Goal: Transaction & Acquisition: Purchase product/service

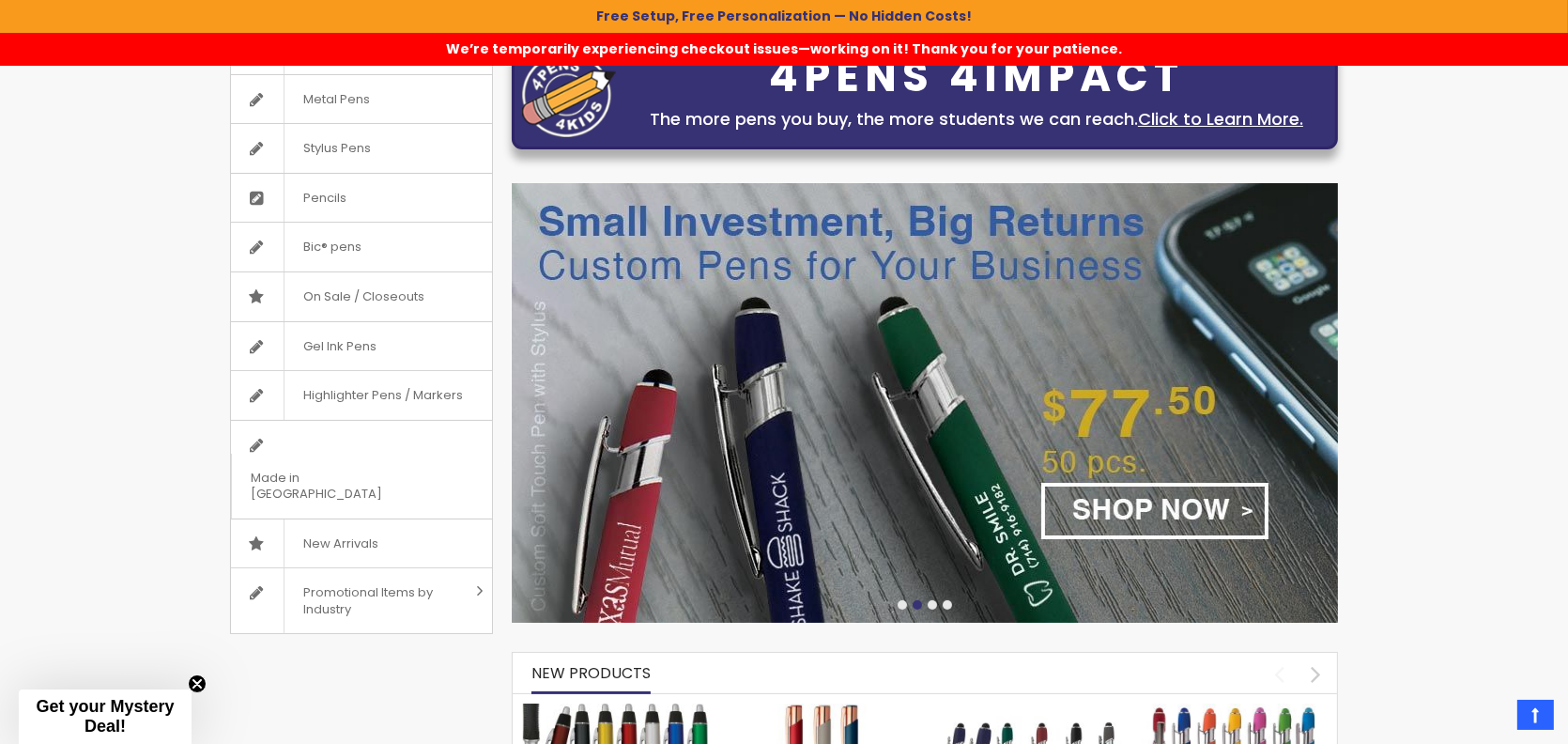
scroll to position [188, 0]
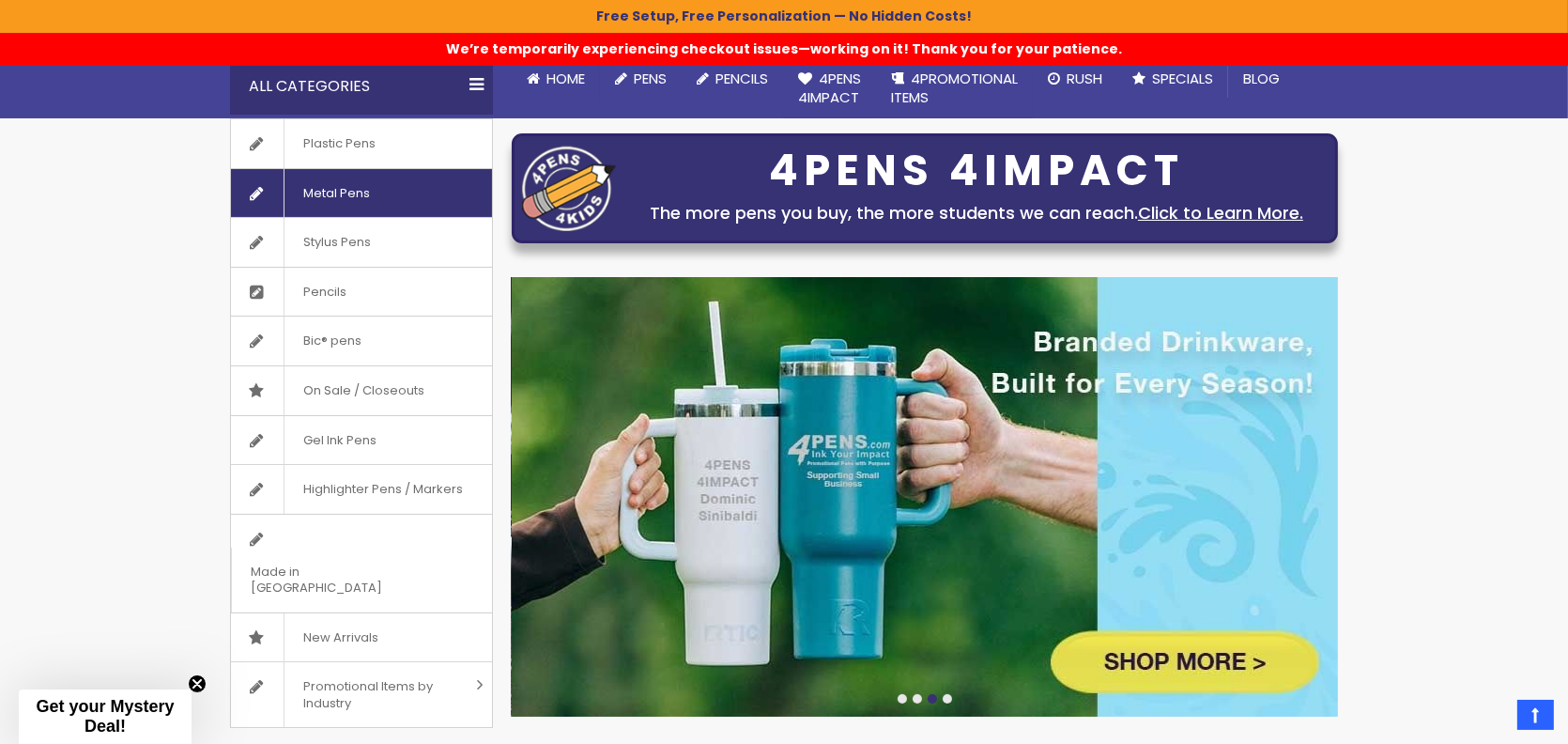
click at [309, 207] on span "Metal Pens" at bounding box center [336, 193] width 105 height 49
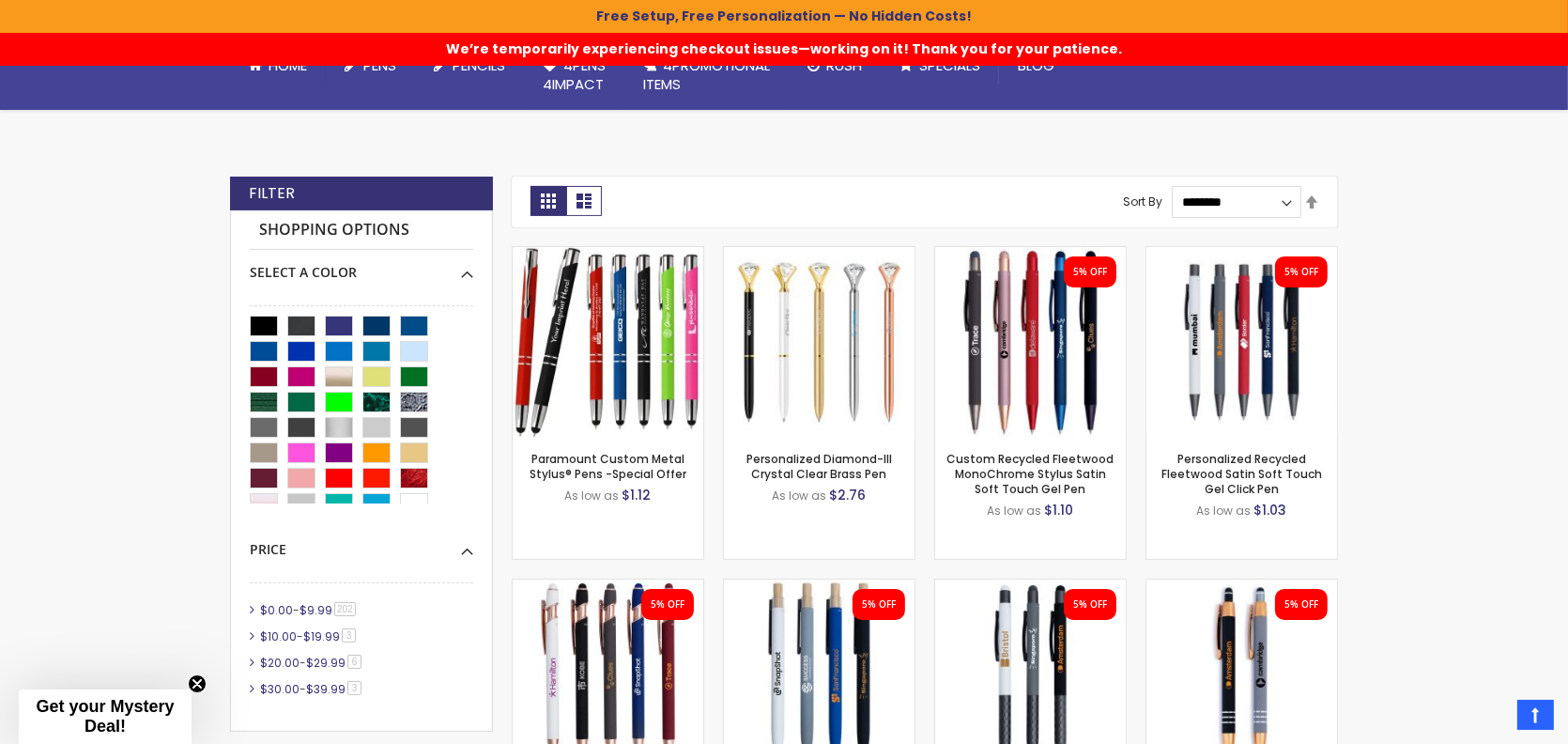
scroll to position [724, 0]
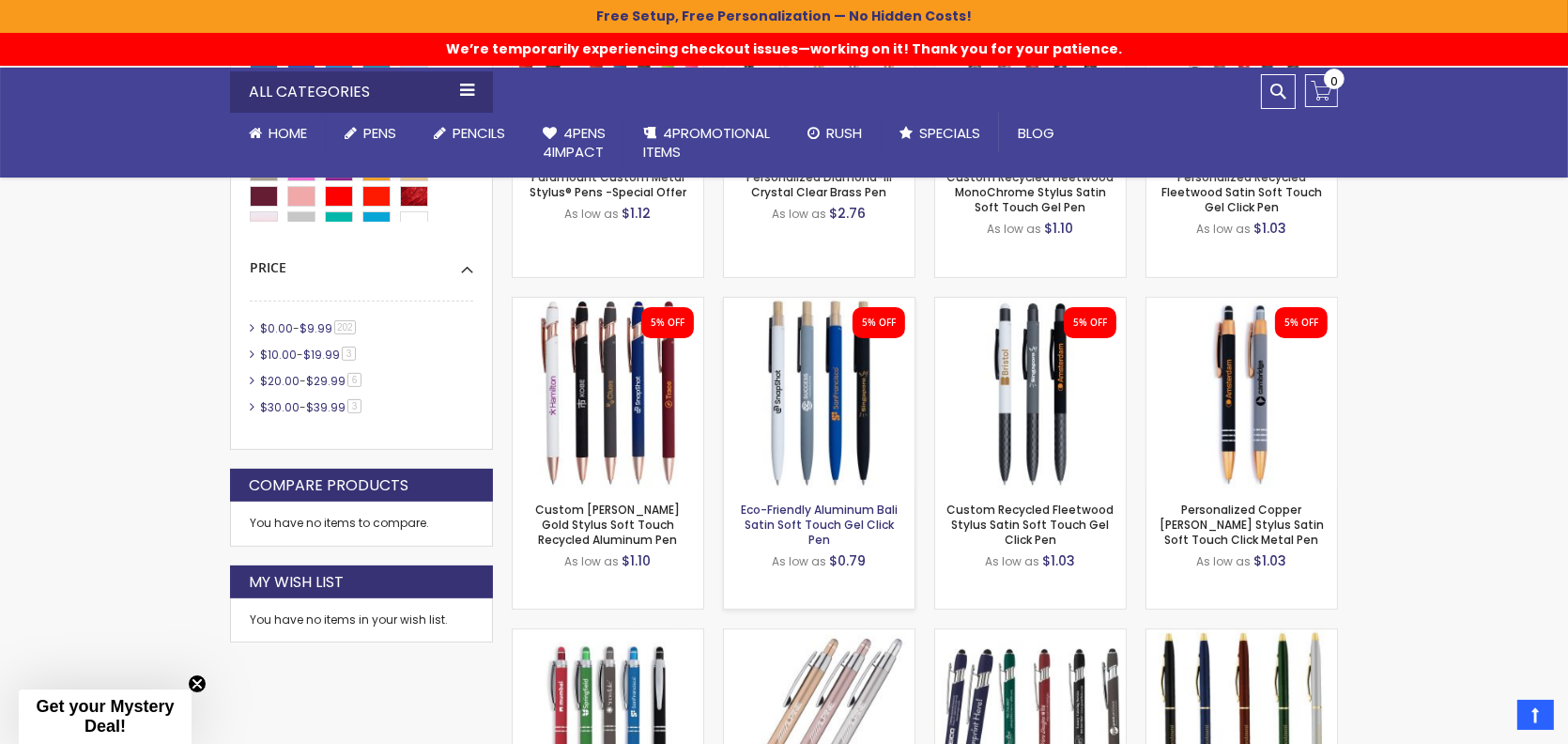
click at [820, 512] on link "Eco-Friendly Aluminum Bali Satin Soft Touch Gel Click Pen" at bounding box center [819, 524] width 157 height 46
click at [603, 528] on link "Custom [PERSON_NAME] Gold Stylus Soft Touch Recycled Aluminum Pen" at bounding box center [608, 524] width 145 height 46
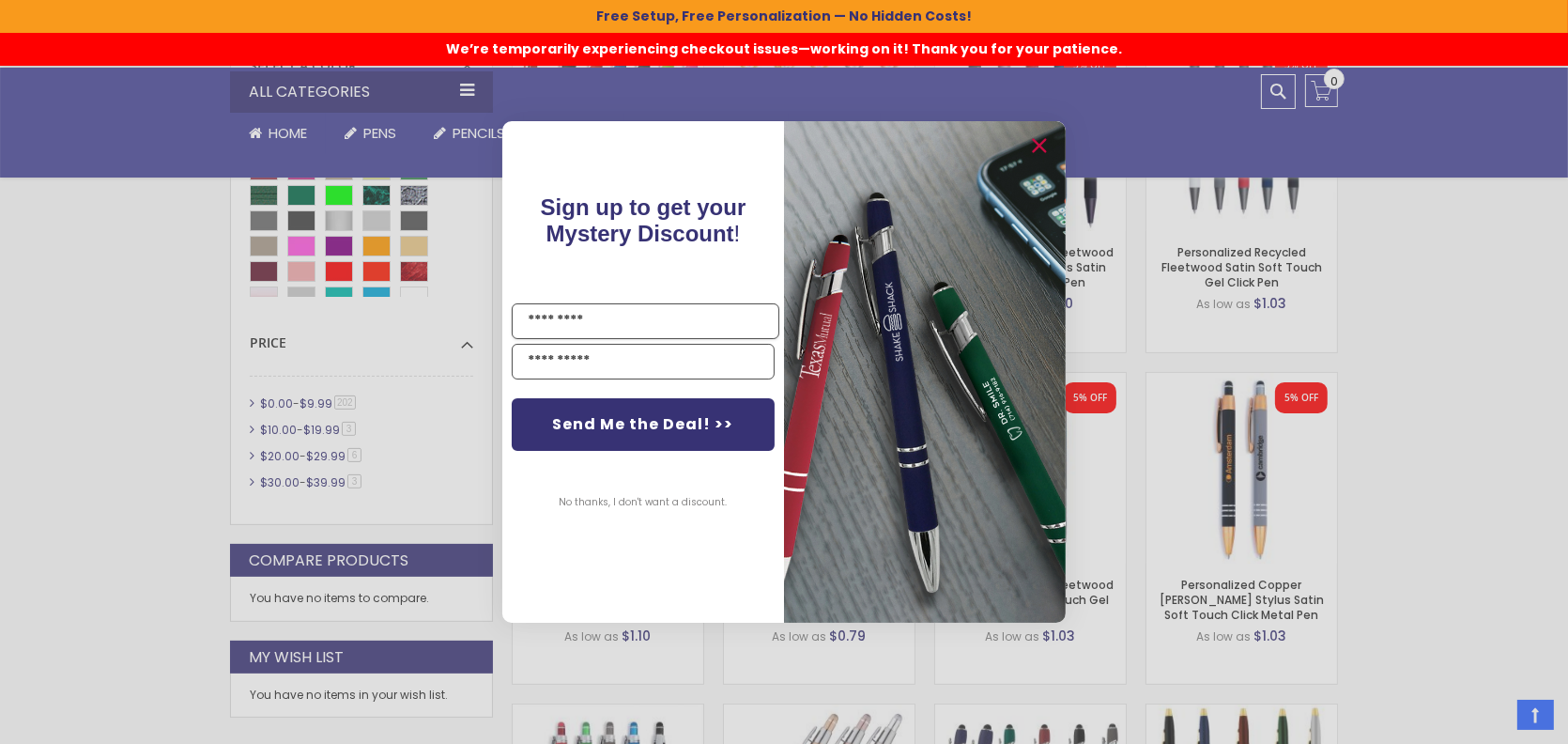
scroll to position [630, 0]
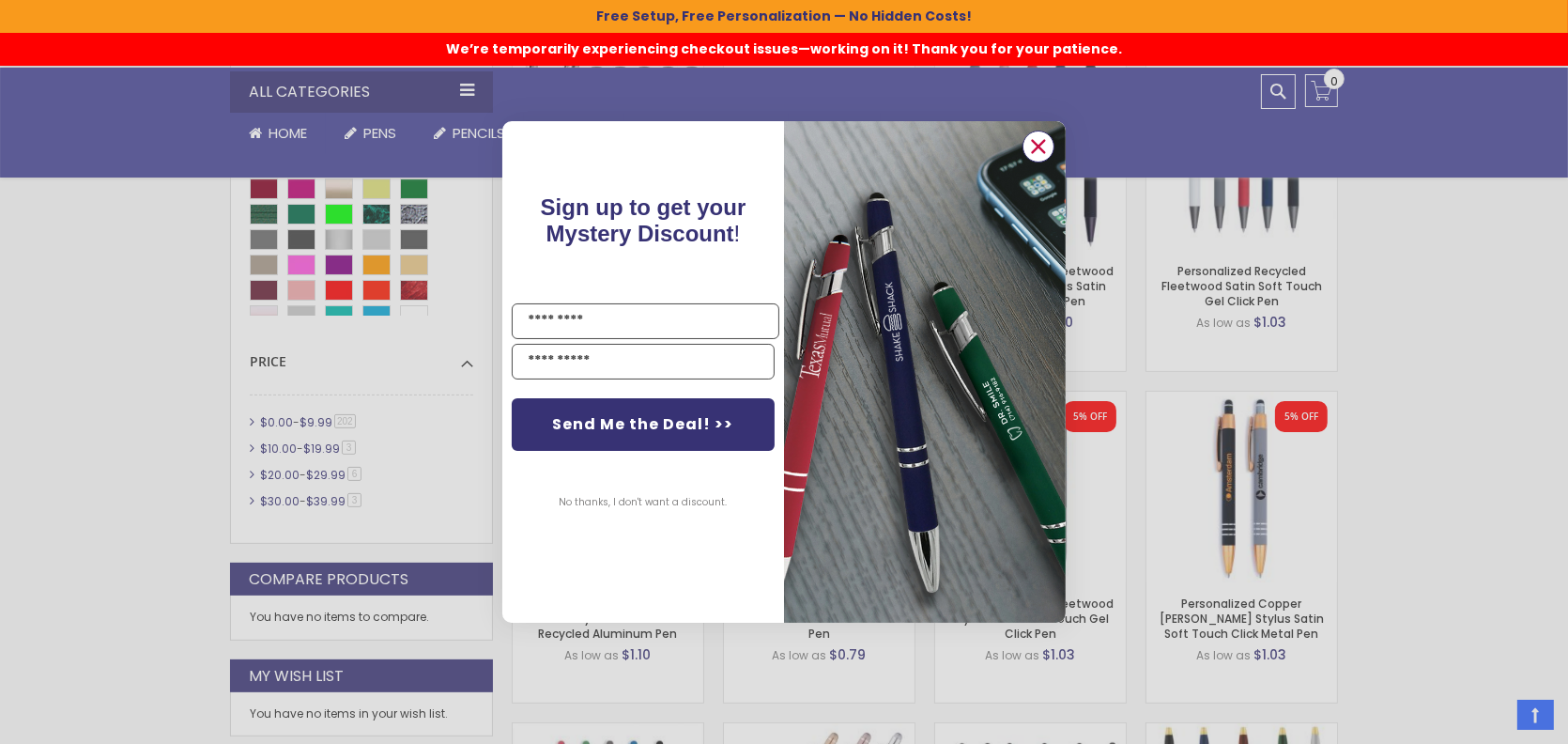
click at [1036, 149] on icon "Close dialog" at bounding box center [1039, 147] width 12 height 12
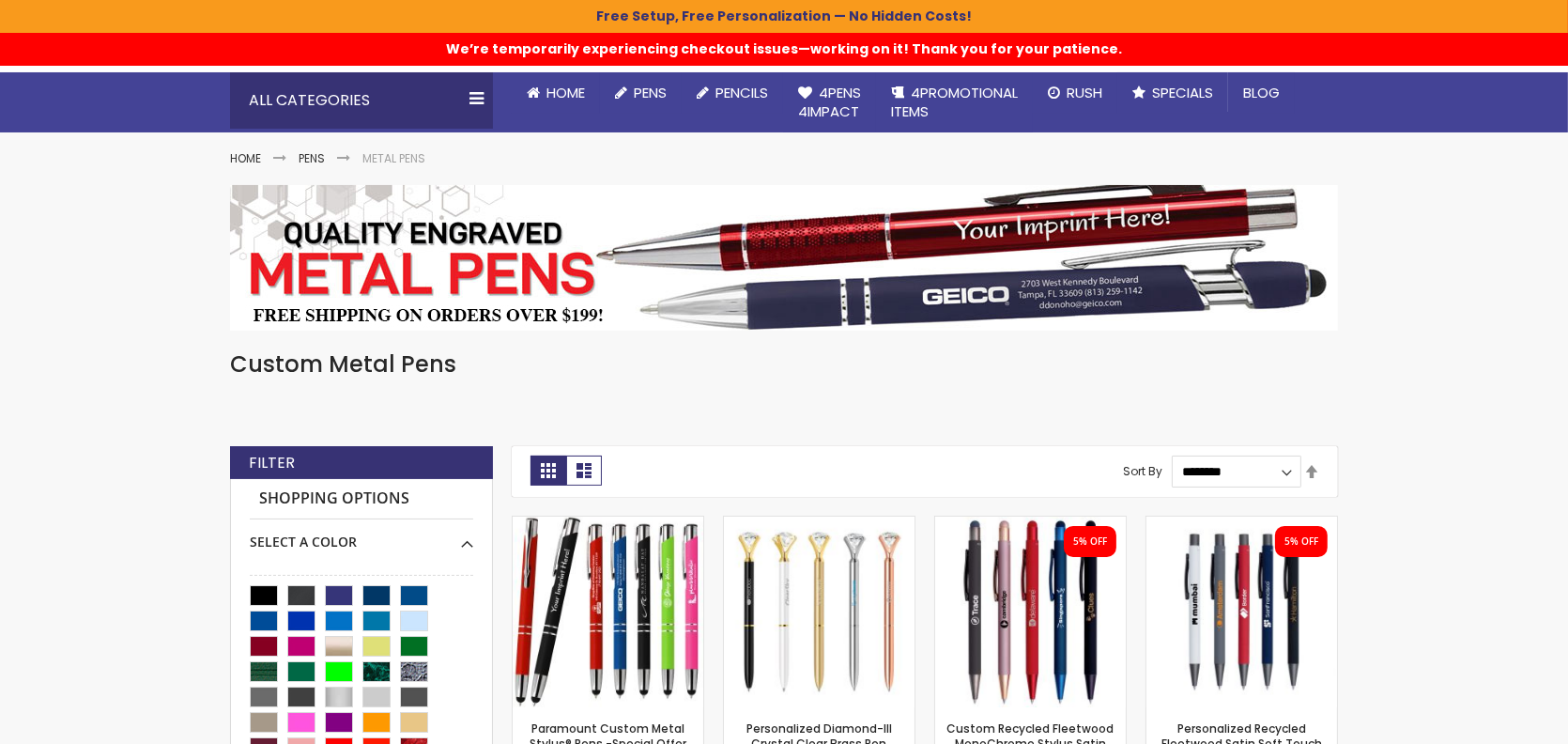
scroll to position [375, 0]
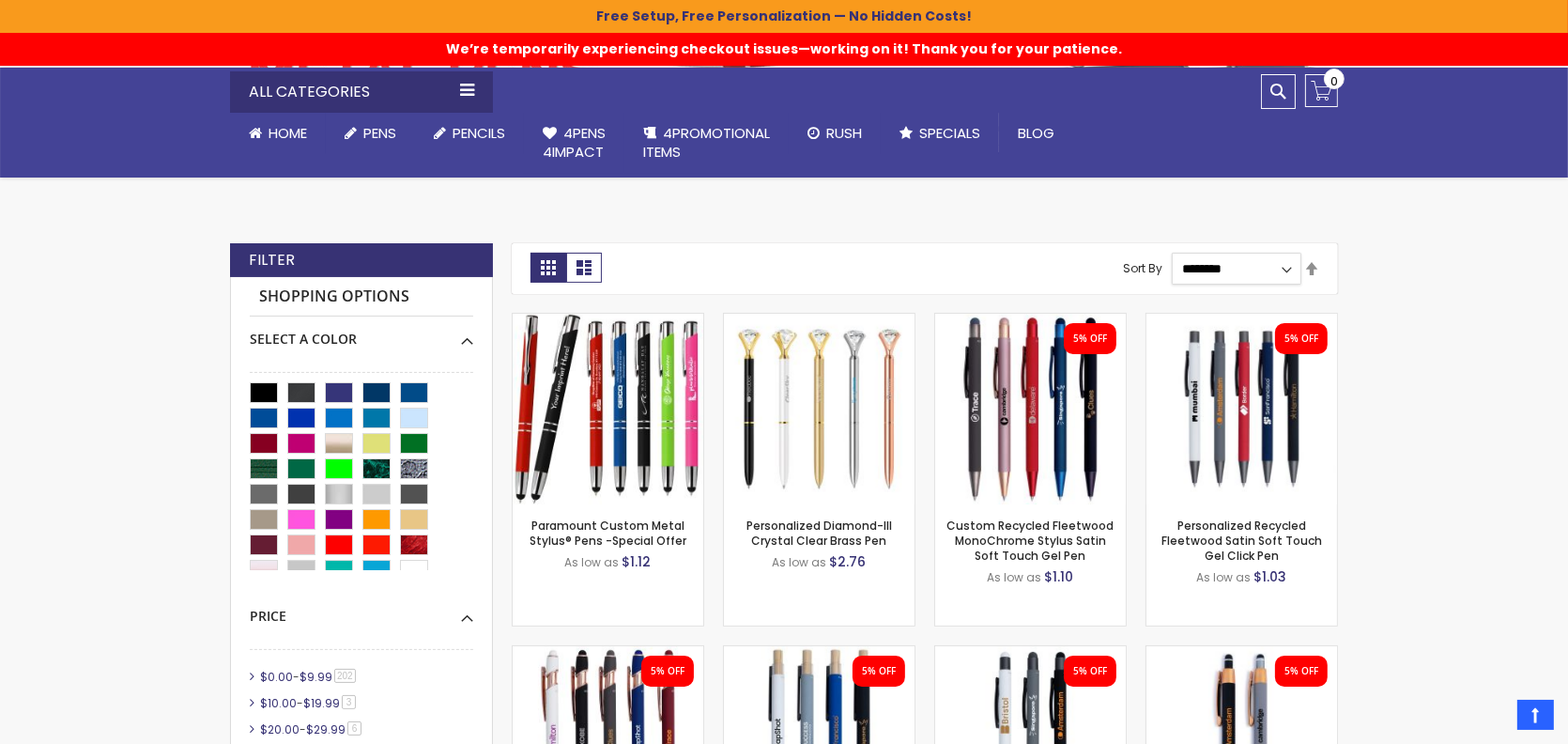
click at [1280, 269] on select "**********" at bounding box center [1236, 268] width 130 height 32
select select "*****"
click at [1172, 253] on select "**********" at bounding box center [1236, 268] width 130 height 32
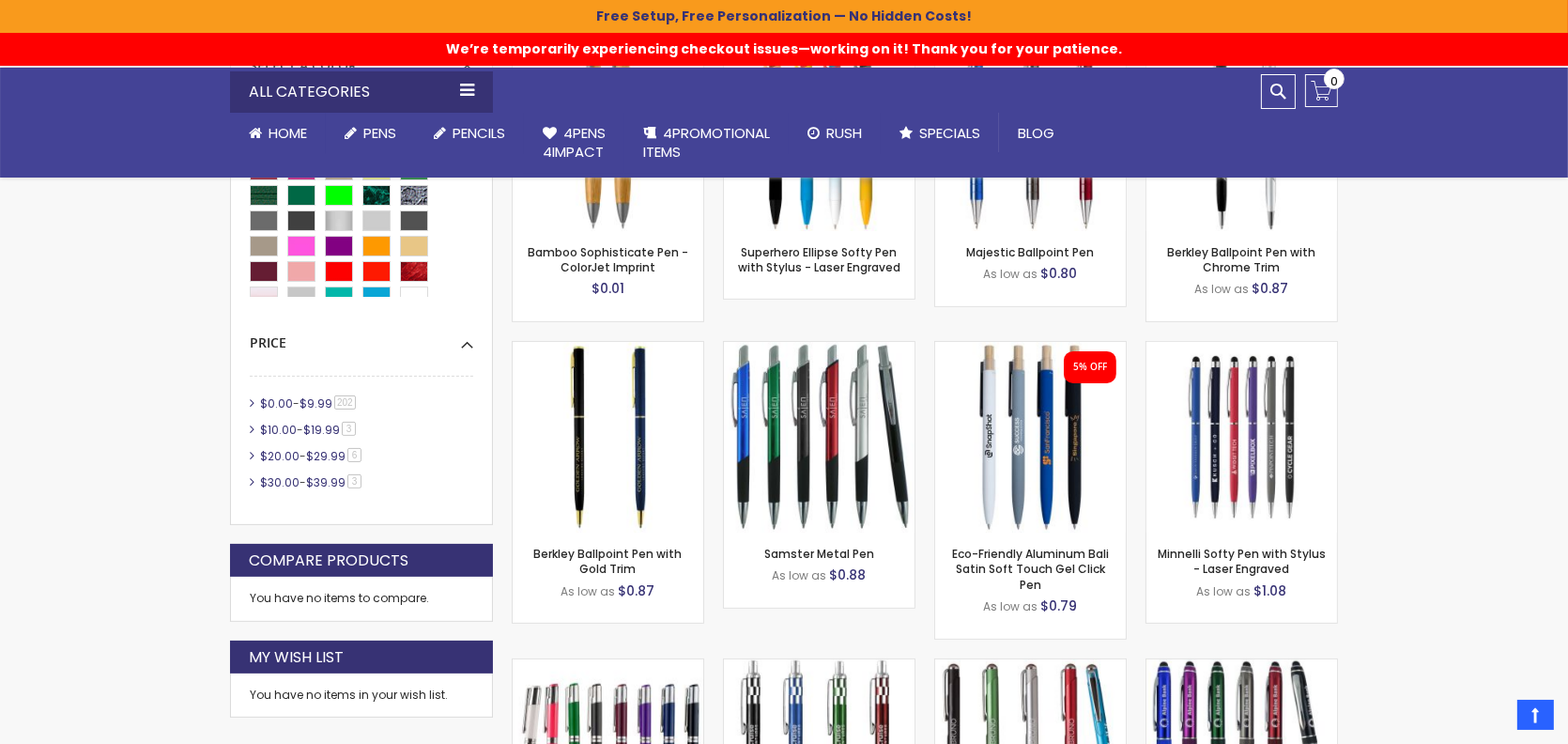
scroll to position [657, 0]
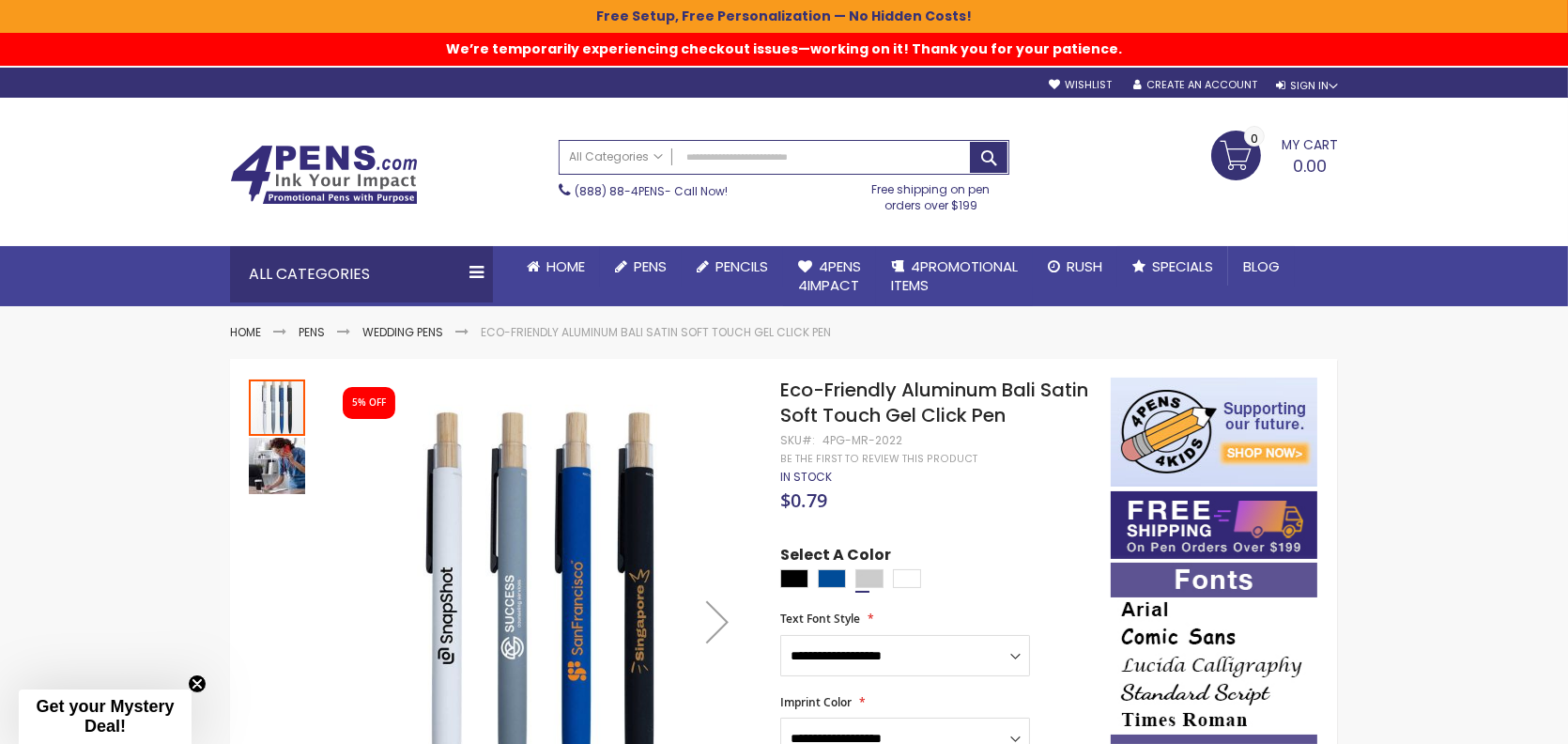
scroll to position [188, 0]
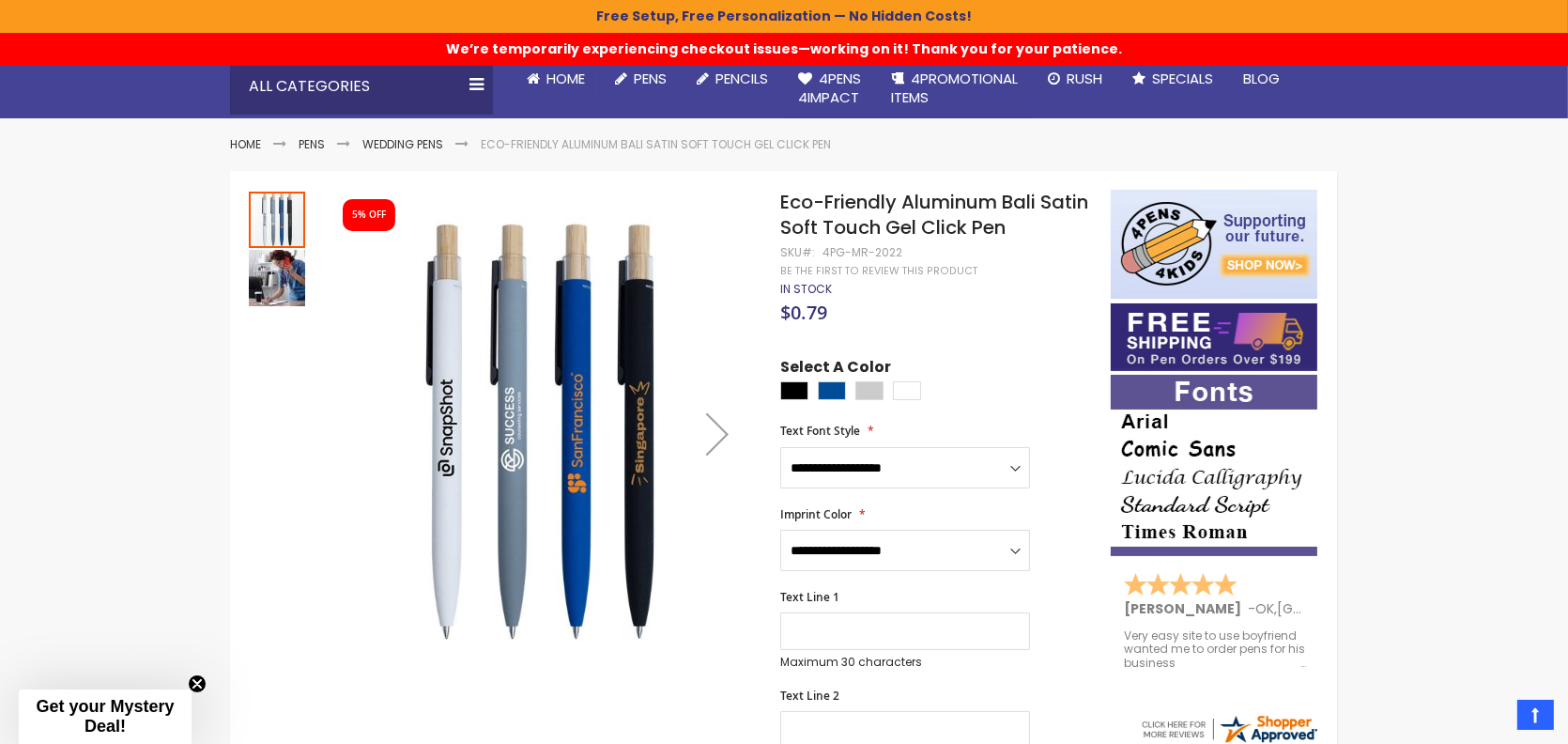
click at [716, 425] on div "Next" at bounding box center [717, 434] width 75 height 75
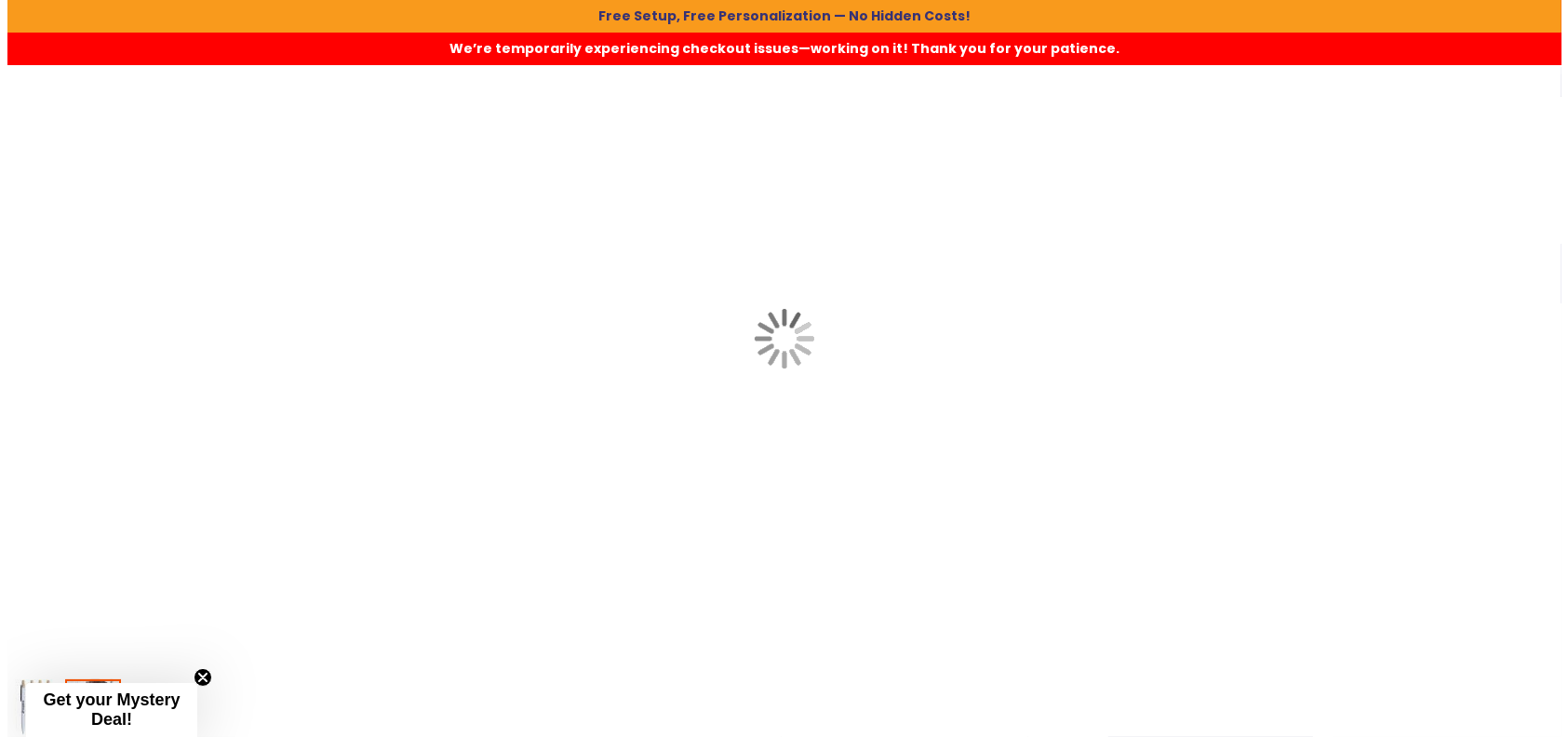
scroll to position [0, 0]
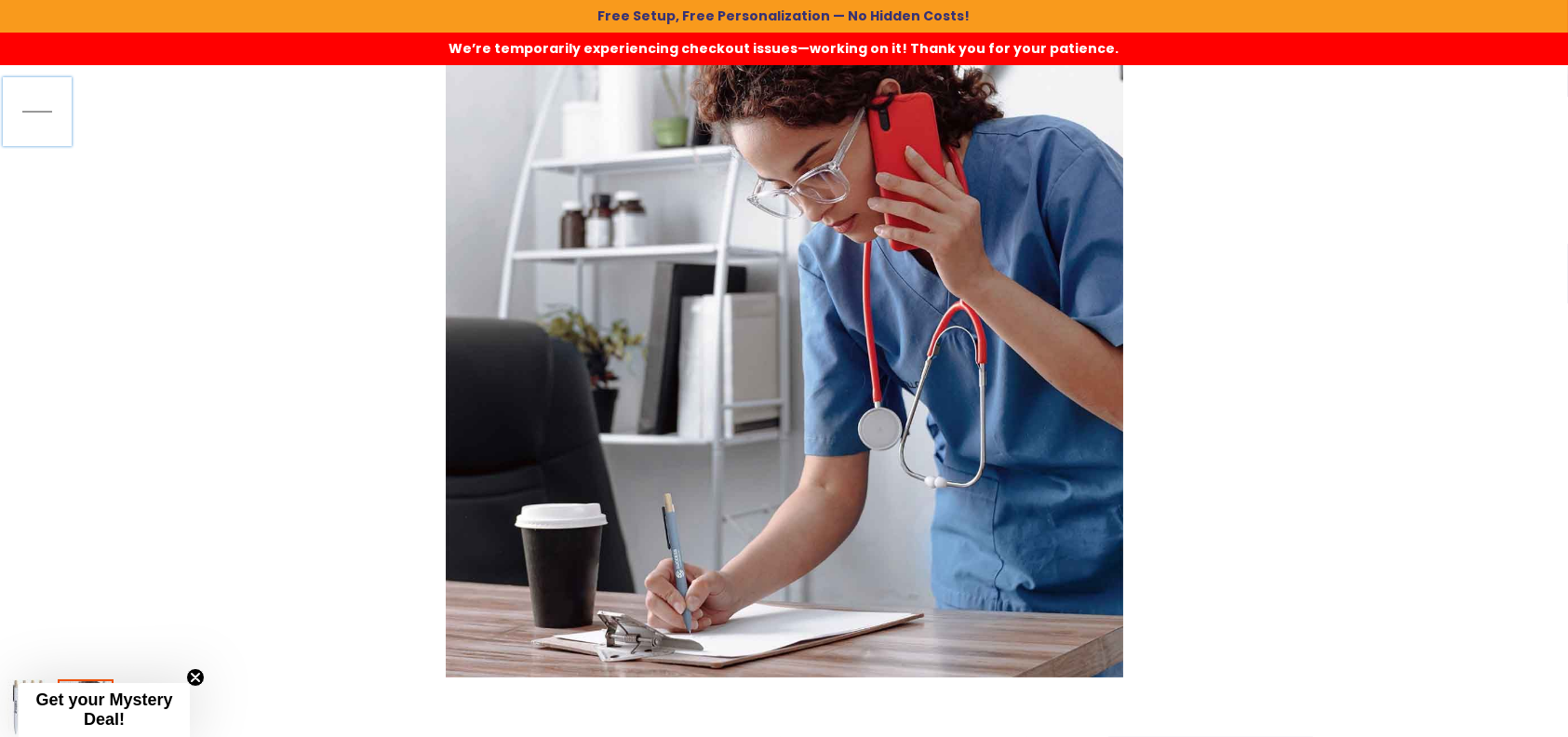
click at [45, 111] on div "Zoom out" at bounding box center [37, 112] width 75 height 75
click at [28, 114] on div "Zoom out" at bounding box center [37, 112] width 75 height 75
click at [90, 99] on div at bounding box center [784, 339] width 1568 height 677
click at [53, 108] on div "Zoom out" at bounding box center [37, 112] width 75 height 75
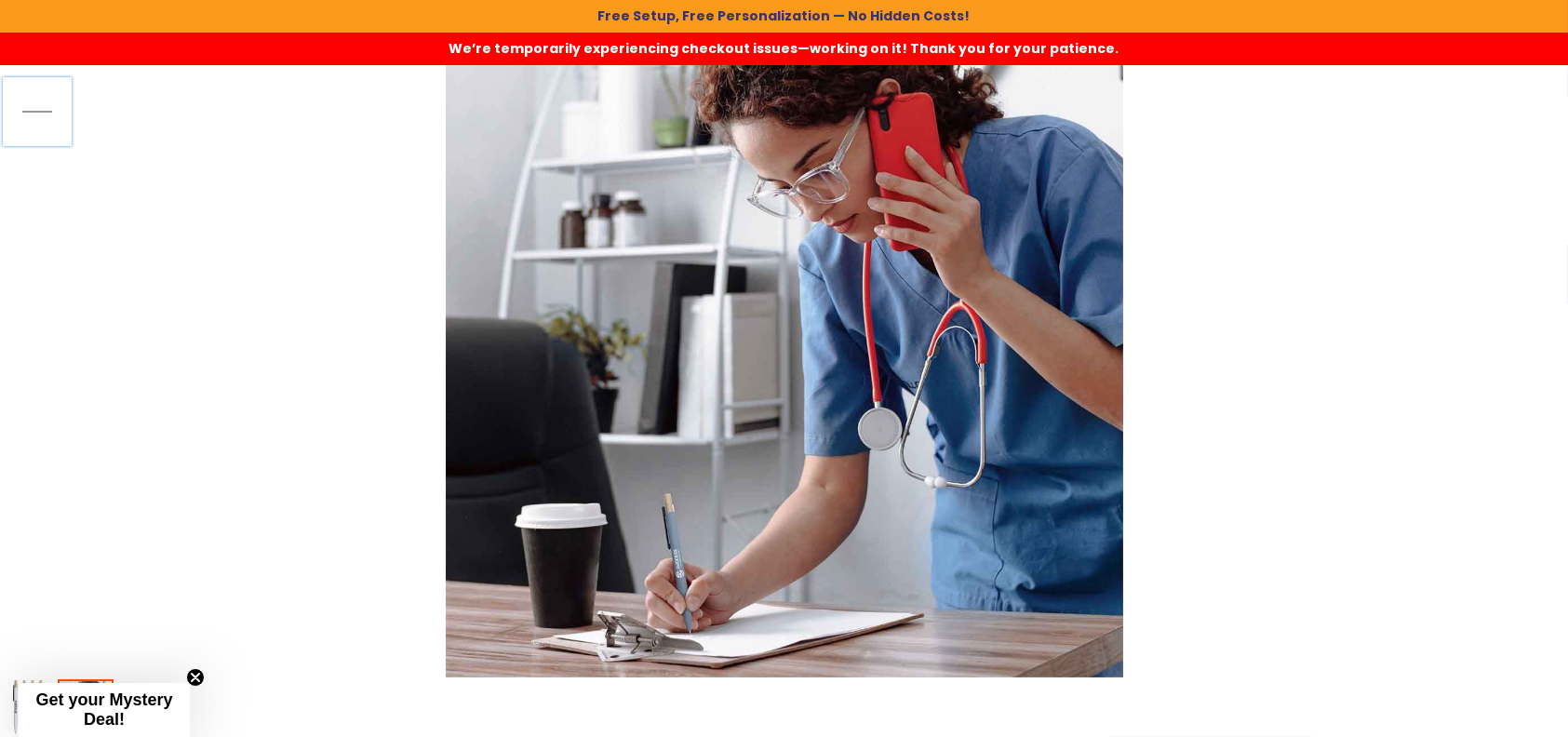
click at [53, 108] on div "Zoom out" at bounding box center [37, 112] width 75 height 75
click at [1359, 295] on div at bounding box center [784, 339] width 1568 height 677
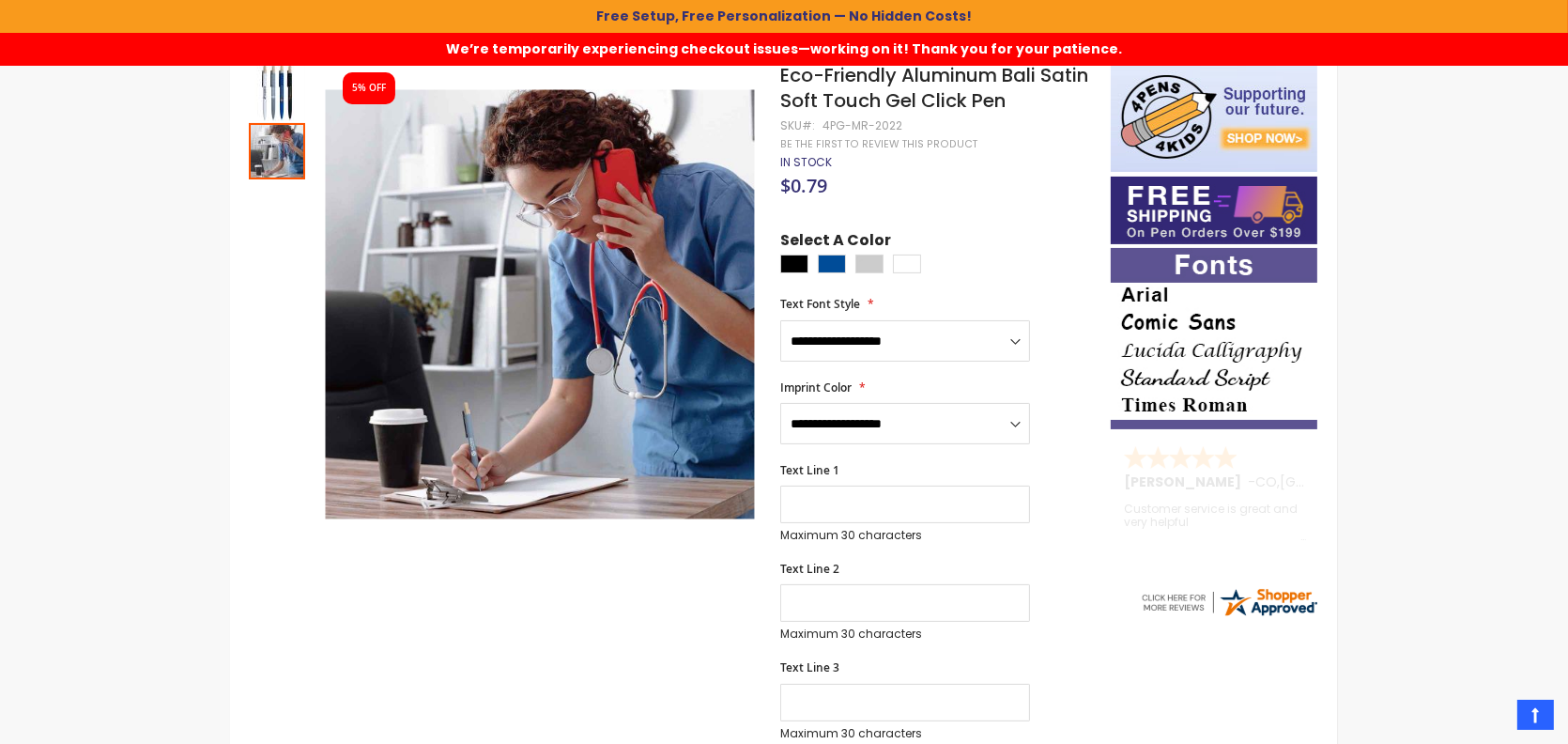
scroll to position [281, 0]
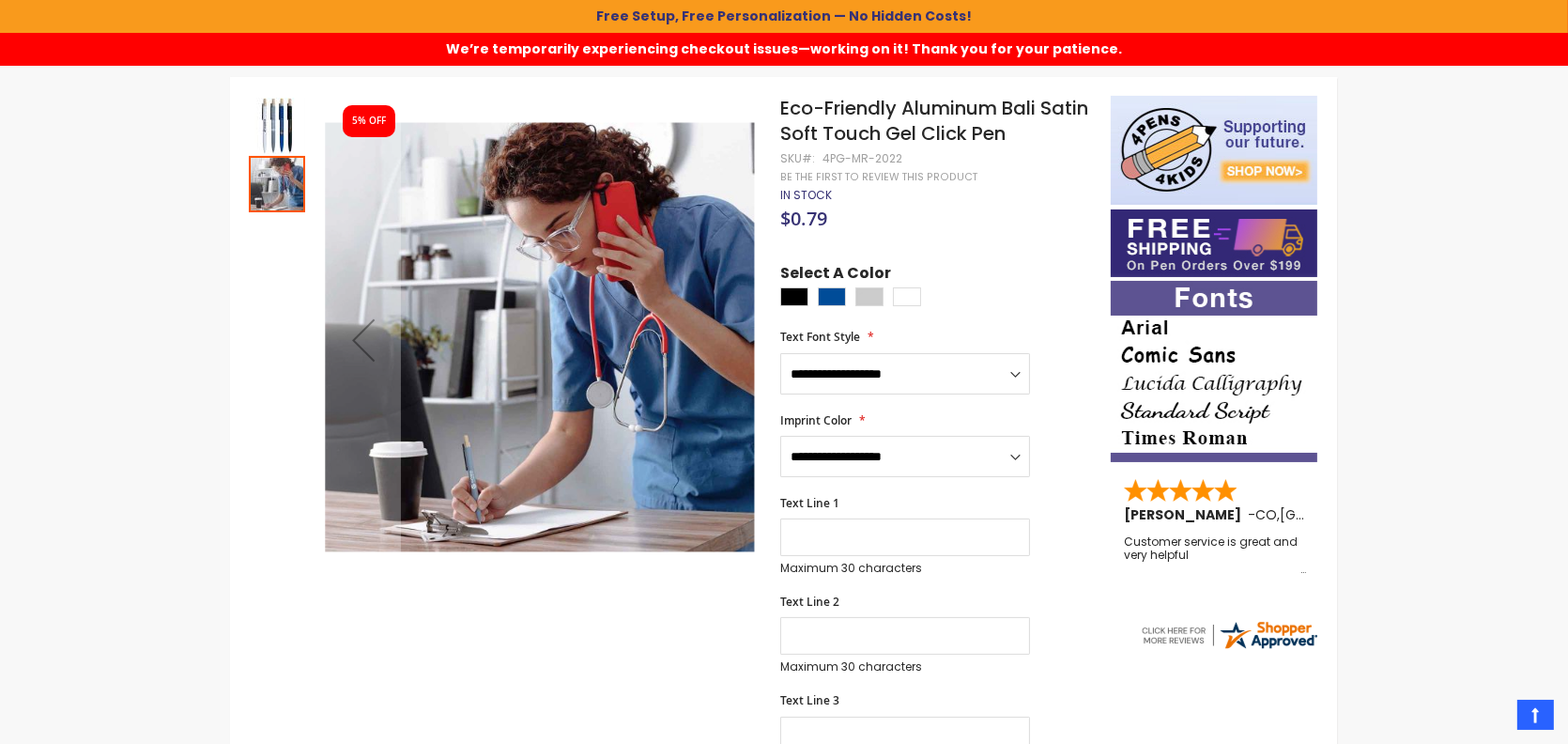
click at [266, 113] on img "Eco-Friendly Aluminum Bali Satin Soft Touch Gel Click Pen" at bounding box center [276, 126] width 56 height 56
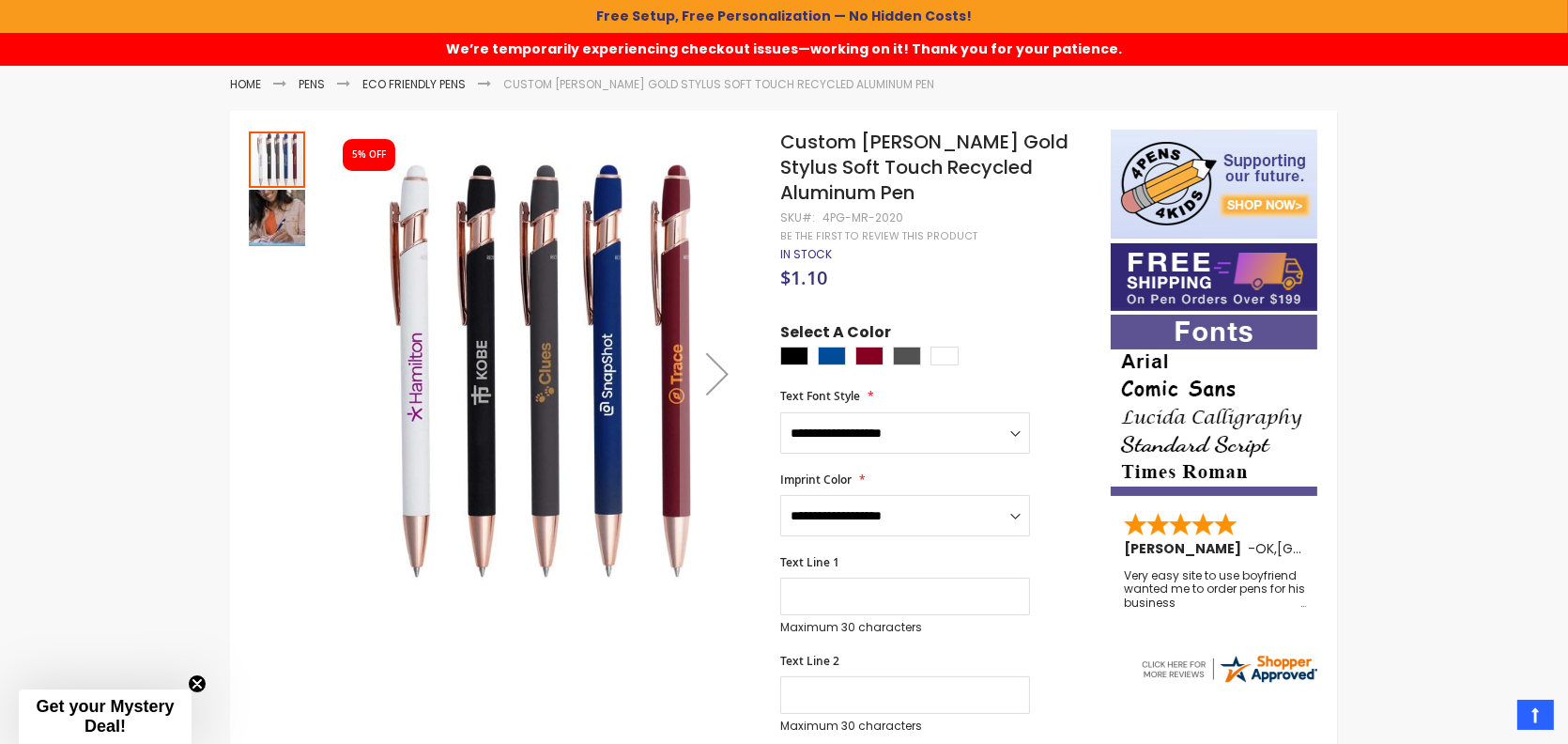
scroll to position [281, 0]
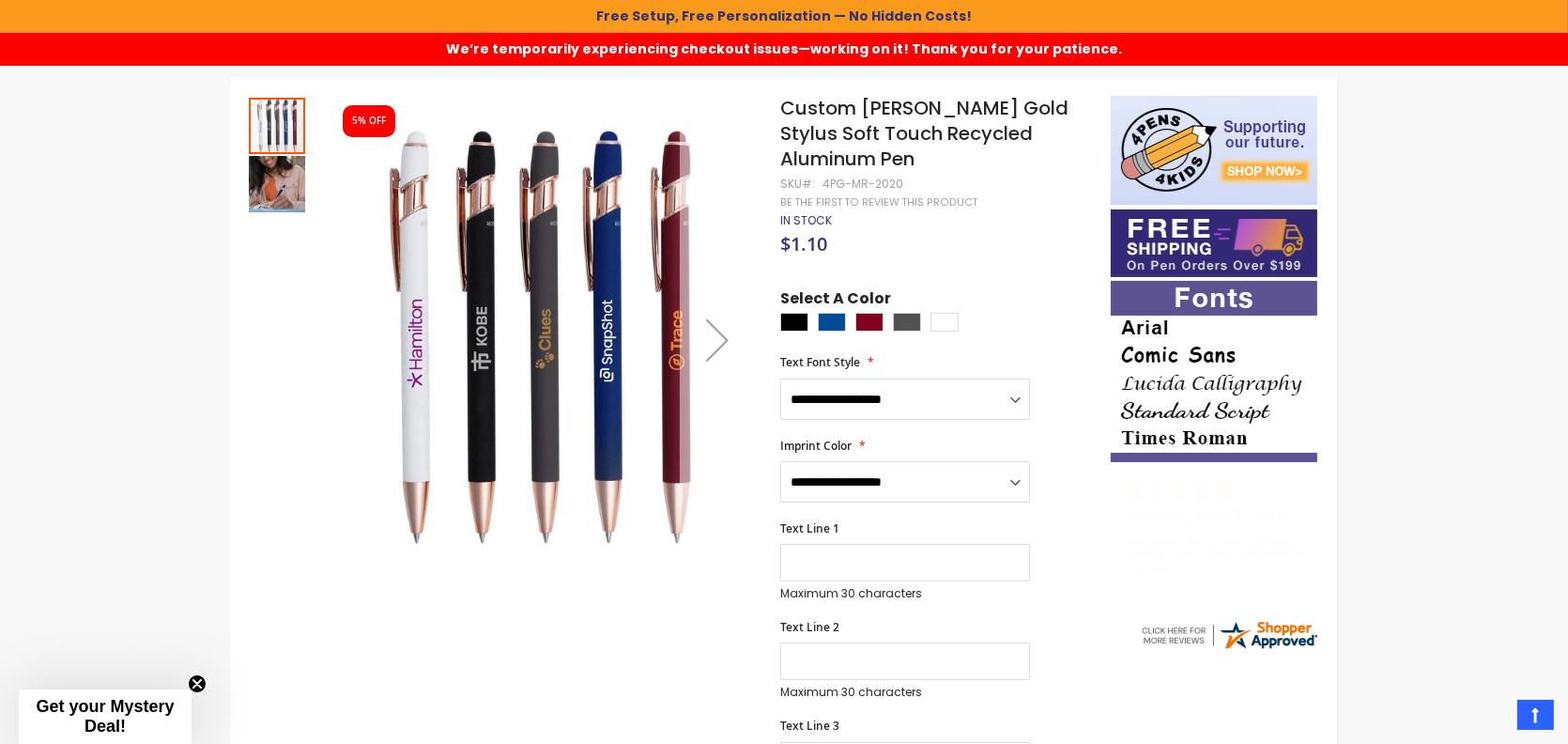
click at [721, 342] on div "Next" at bounding box center [717, 340] width 75 height 75
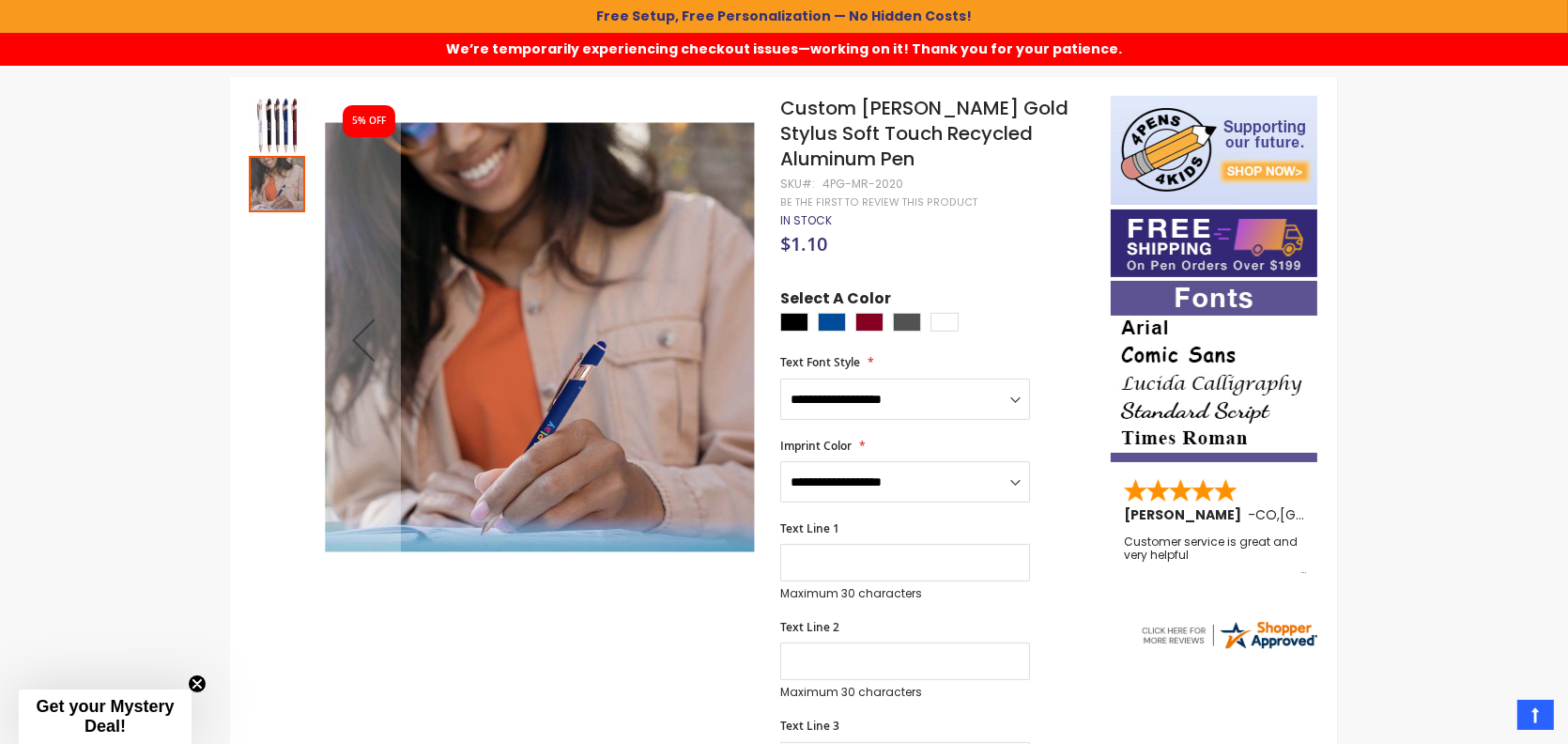
click at [721, 342] on img at bounding box center [540, 337] width 429 height 429
